Goal: Obtain resource: Obtain resource

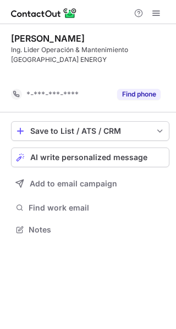
scroll to position [205, 176]
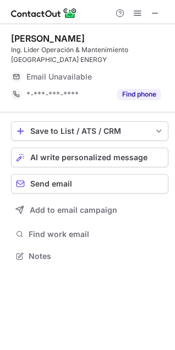
scroll to position [249, 175]
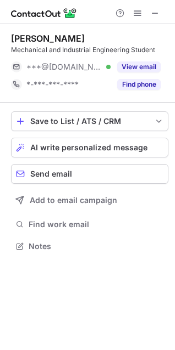
scroll to position [239, 175]
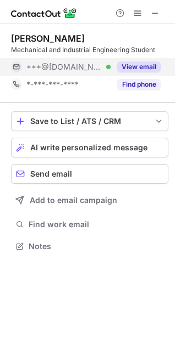
click at [147, 68] on button "View email" at bounding box center [138, 66] width 43 height 11
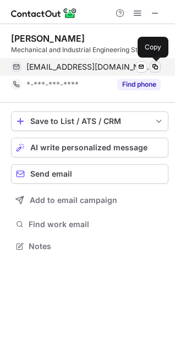
click at [153, 68] on span at bounding box center [154, 67] width 9 height 9
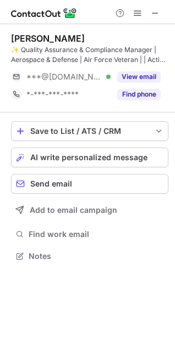
scroll to position [249, 175]
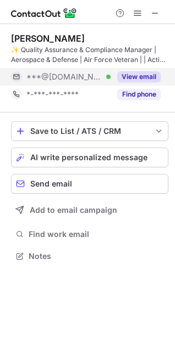
click at [128, 75] on button "View email" at bounding box center [138, 76] width 43 height 11
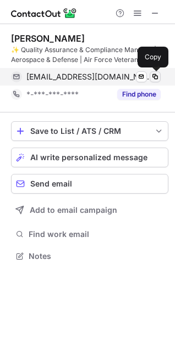
click at [154, 76] on span at bounding box center [154, 76] width 9 height 9
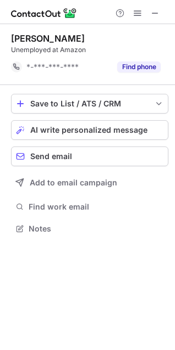
scroll to position [221, 175]
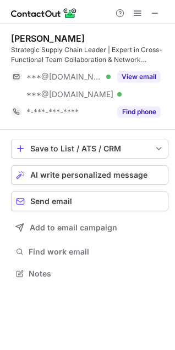
scroll to position [266, 175]
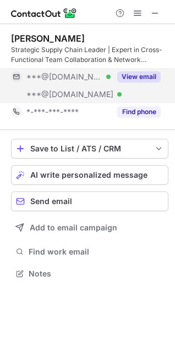
click at [143, 73] on button "View email" at bounding box center [138, 76] width 43 height 11
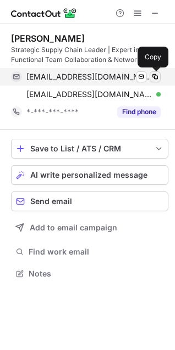
click at [156, 76] on span at bounding box center [154, 76] width 9 height 9
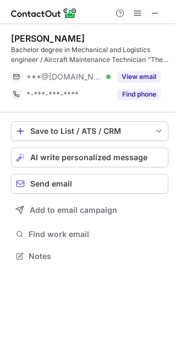
scroll to position [249, 175]
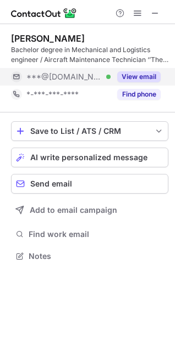
click at [129, 71] on button "View email" at bounding box center [138, 76] width 43 height 11
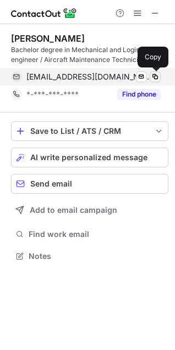
click at [153, 74] on span at bounding box center [154, 76] width 9 height 9
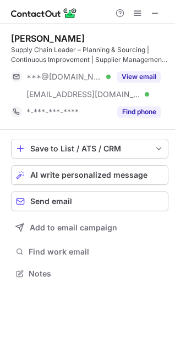
scroll to position [266, 175]
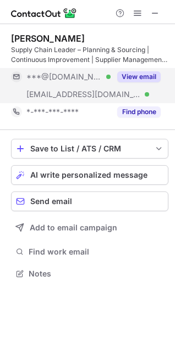
click at [125, 74] on button "View email" at bounding box center [138, 76] width 43 height 11
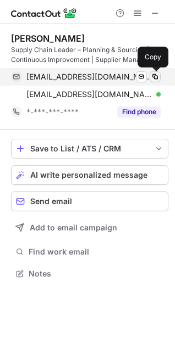
click at [153, 76] on span at bounding box center [154, 76] width 9 height 9
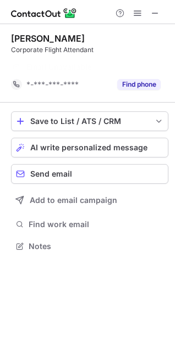
scroll to position [221, 175]
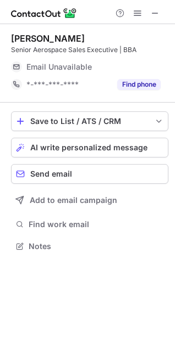
scroll to position [239, 175]
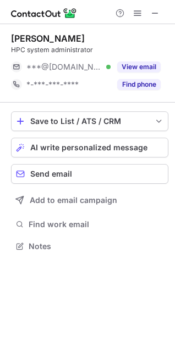
scroll to position [239, 175]
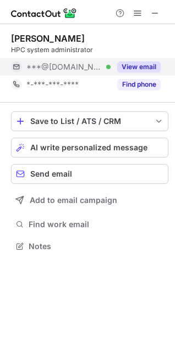
click at [131, 60] on div "View email" at bounding box center [135, 67] width 50 height 18
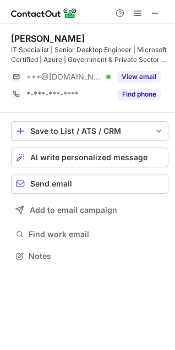
scroll to position [249, 175]
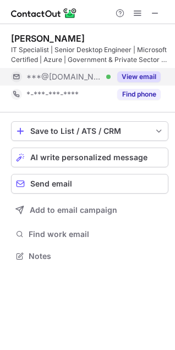
click at [127, 74] on button "View email" at bounding box center [138, 76] width 43 height 11
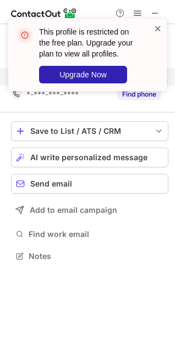
click at [153, 29] on span at bounding box center [157, 28] width 9 height 11
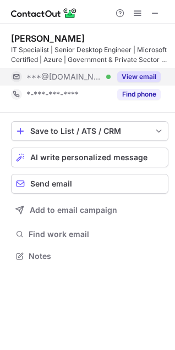
click at [156, 10] on span at bounding box center [154, 13] width 9 height 9
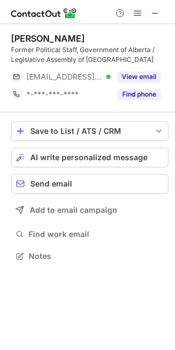
scroll to position [249, 175]
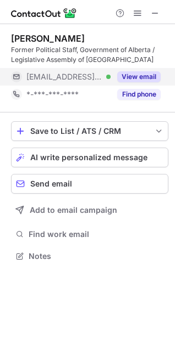
click at [149, 74] on button "View email" at bounding box center [138, 76] width 43 height 11
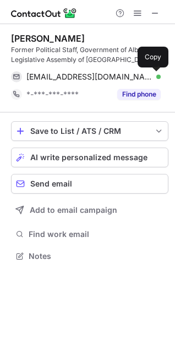
click at [149, 74] on button at bounding box center [154, 76] width 11 height 11
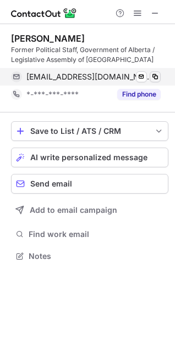
click at [155, 75] on span at bounding box center [154, 76] width 9 height 9
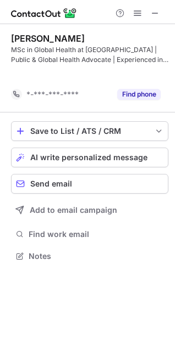
scroll to position [231, 175]
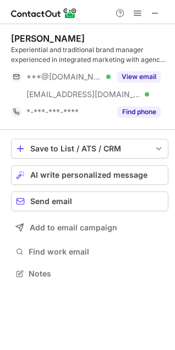
scroll to position [266, 175]
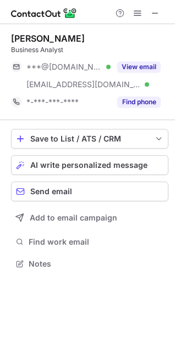
scroll to position [256, 175]
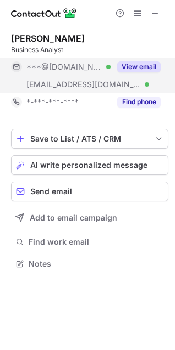
click at [135, 63] on button "View email" at bounding box center [138, 66] width 43 height 11
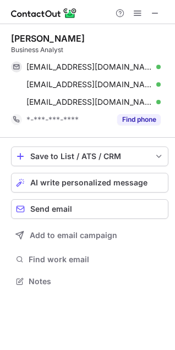
scroll to position [274, 175]
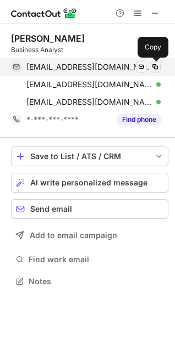
click at [155, 63] on span at bounding box center [154, 67] width 9 height 9
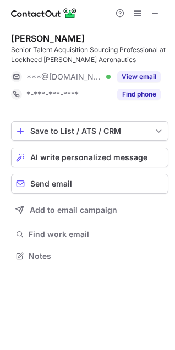
scroll to position [249, 175]
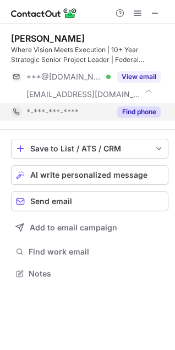
scroll to position [266, 175]
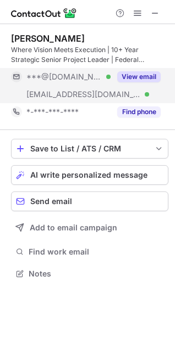
click at [141, 71] on div "View email" at bounding box center [135, 77] width 50 height 18
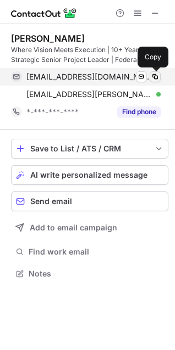
click at [160, 74] on button at bounding box center [154, 76] width 11 height 11
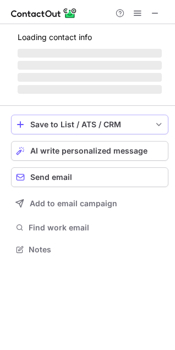
scroll to position [249, 175]
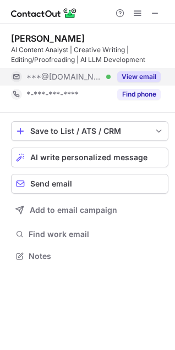
click at [132, 77] on button "View email" at bounding box center [138, 76] width 43 height 11
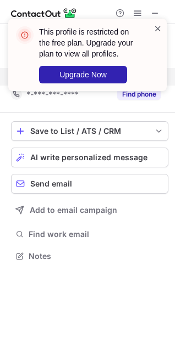
click at [159, 30] on span at bounding box center [157, 28] width 9 height 11
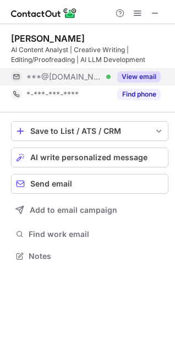
click at [158, 15] on span at bounding box center [154, 13] width 9 height 9
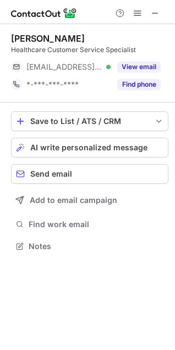
scroll to position [239, 175]
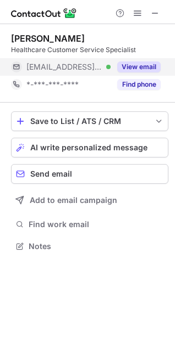
click at [127, 65] on button "View email" at bounding box center [138, 66] width 43 height 11
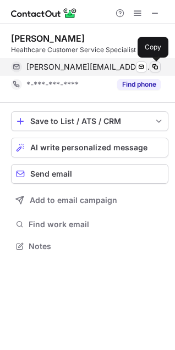
click at [151, 67] on span at bounding box center [154, 67] width 9 height 9
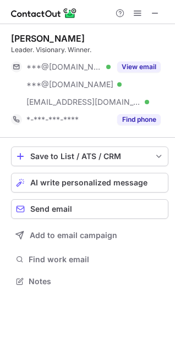
scroll to position [274, 175]
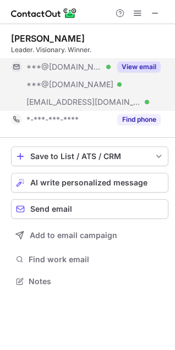
click at [128, 65] on button "View email" at bounding box center [138, 66] width 43 height 11
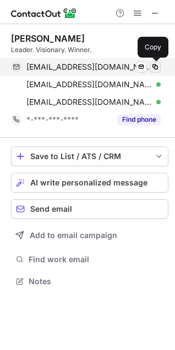
click at [156, 65] on span at bounding box center [154, 67] width 9 height 9
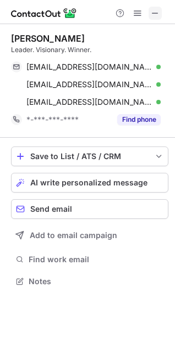
click at [154, 11] on span at bounding box center [154, 13] width 9 height 9
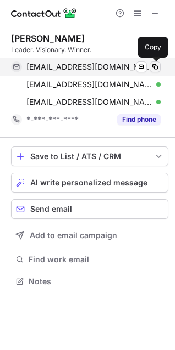
click at [152, 64] on span at bounding box center [154, 67] width 9 height 9
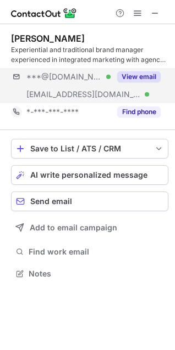
scroll to position [266, 175]
click at [128, 74] on button "View email" at bounding box center [138, 76] width 43 height 11
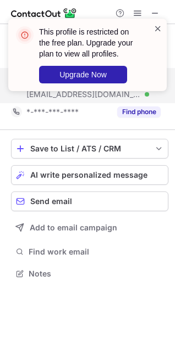
click at [155, 29] on span at bounding box center [157, 28] width 9 height 11
